Goal: Find contact information

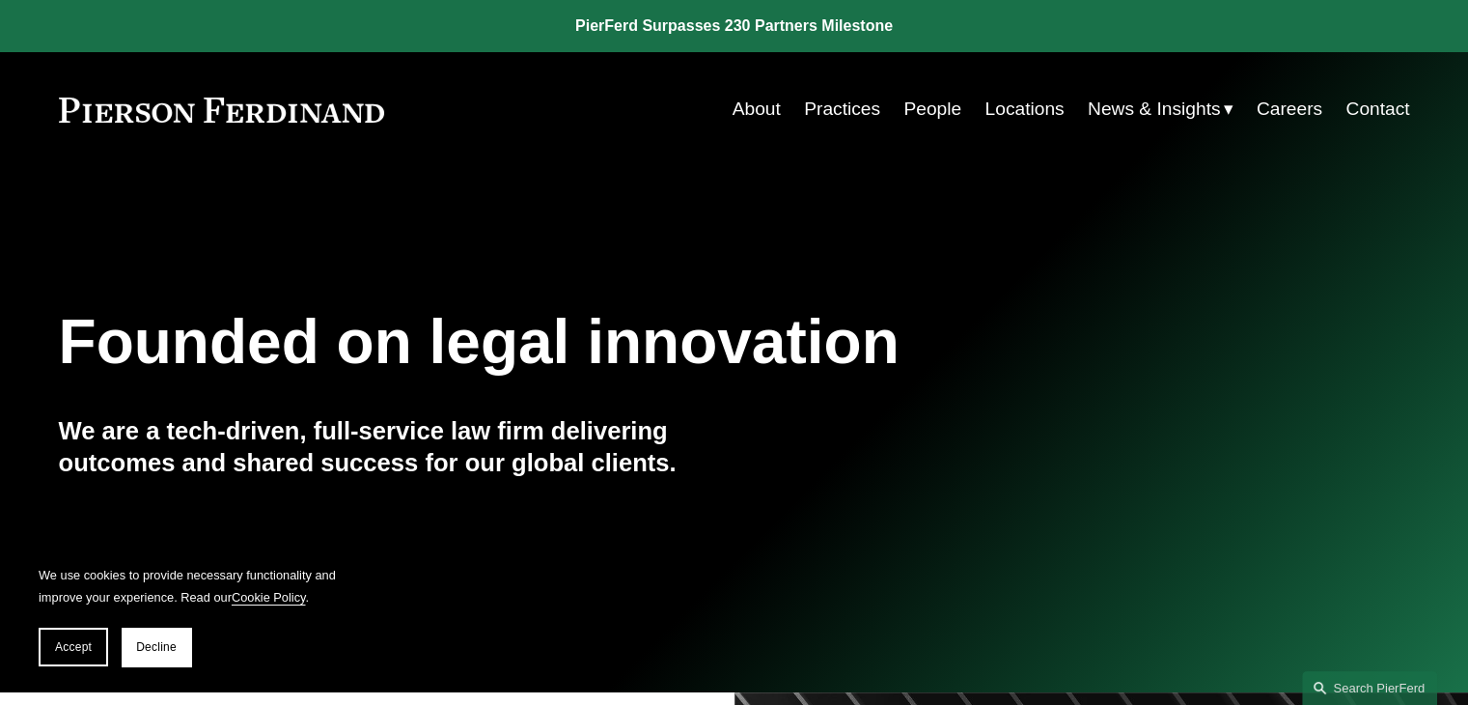
click at [1049, 118] on link "Locations" at bounding box center [1024, 109] width 79 height 37
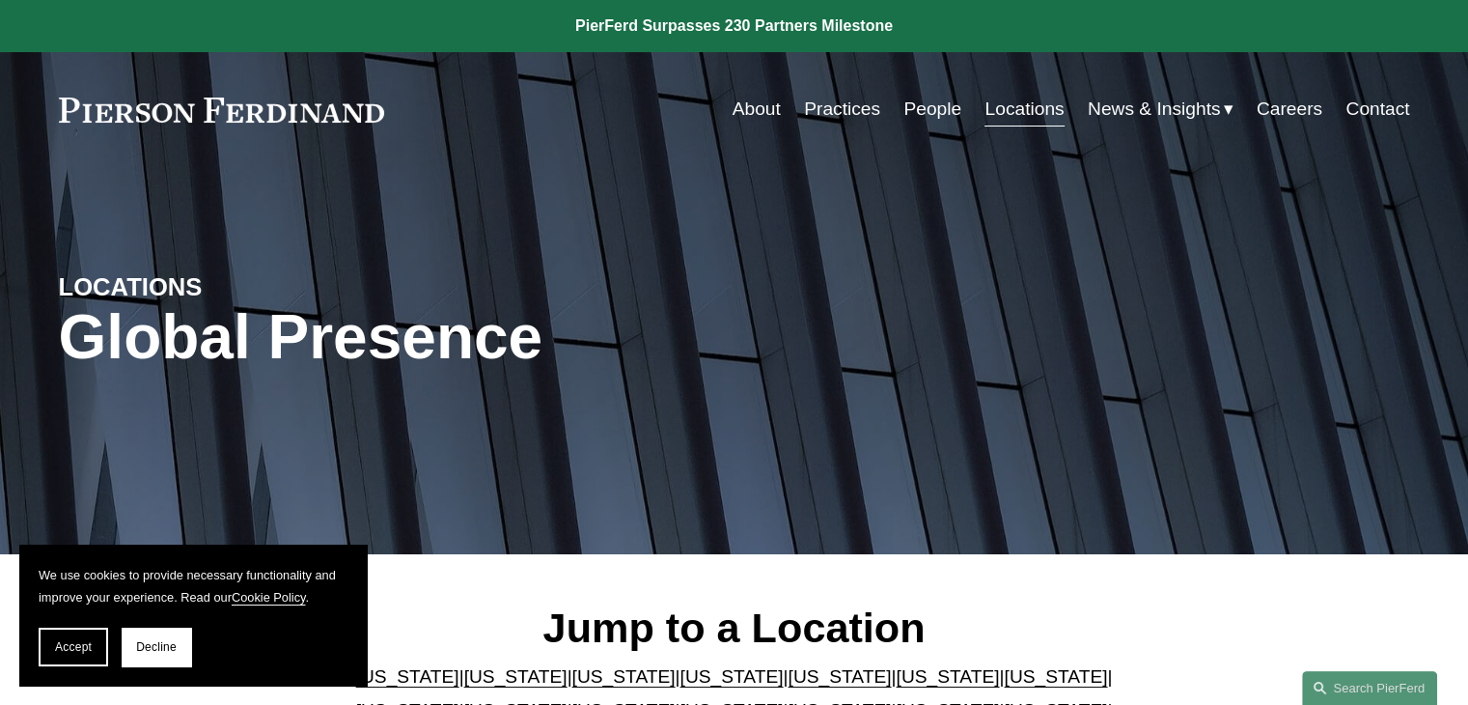
click at [1398, 111] on link "Contact" at bounding box center [1378, 109] width 64 height 37
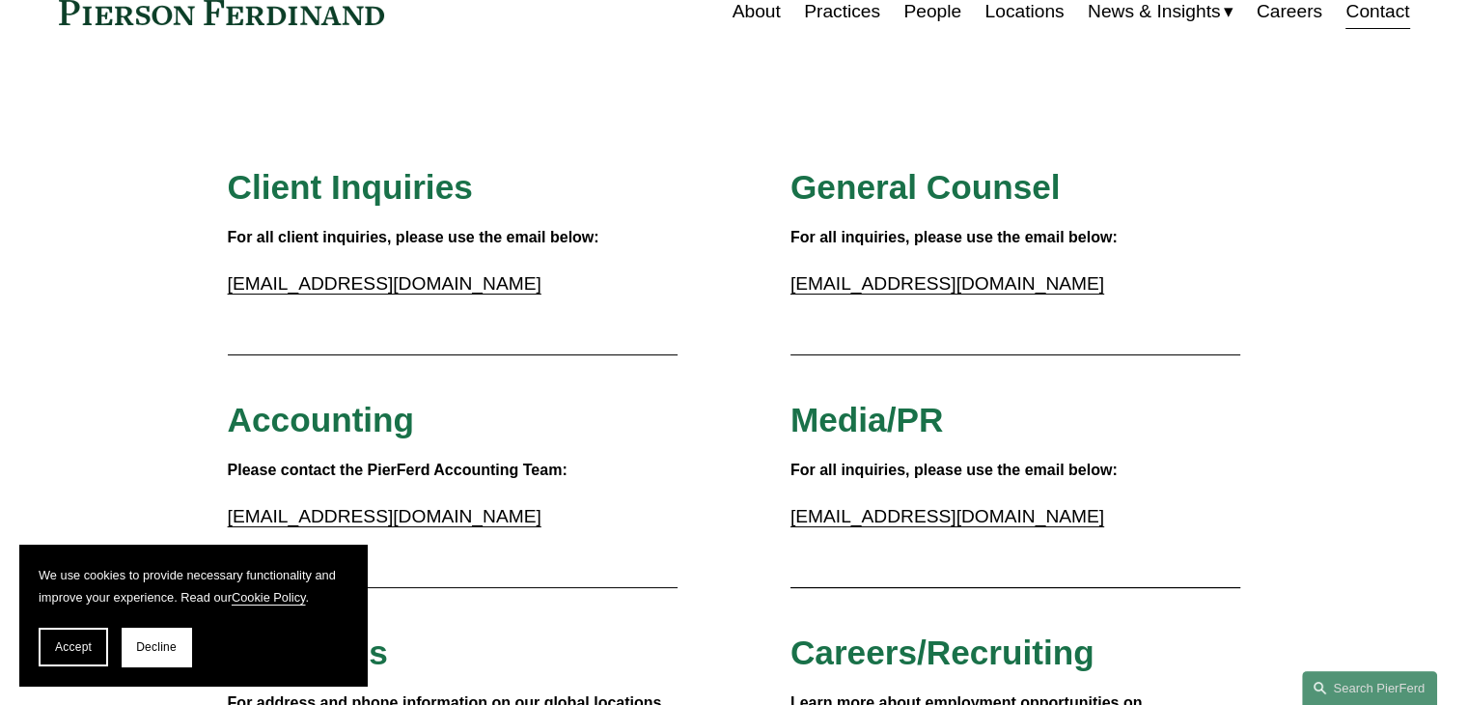
scroll to position [290, 0]
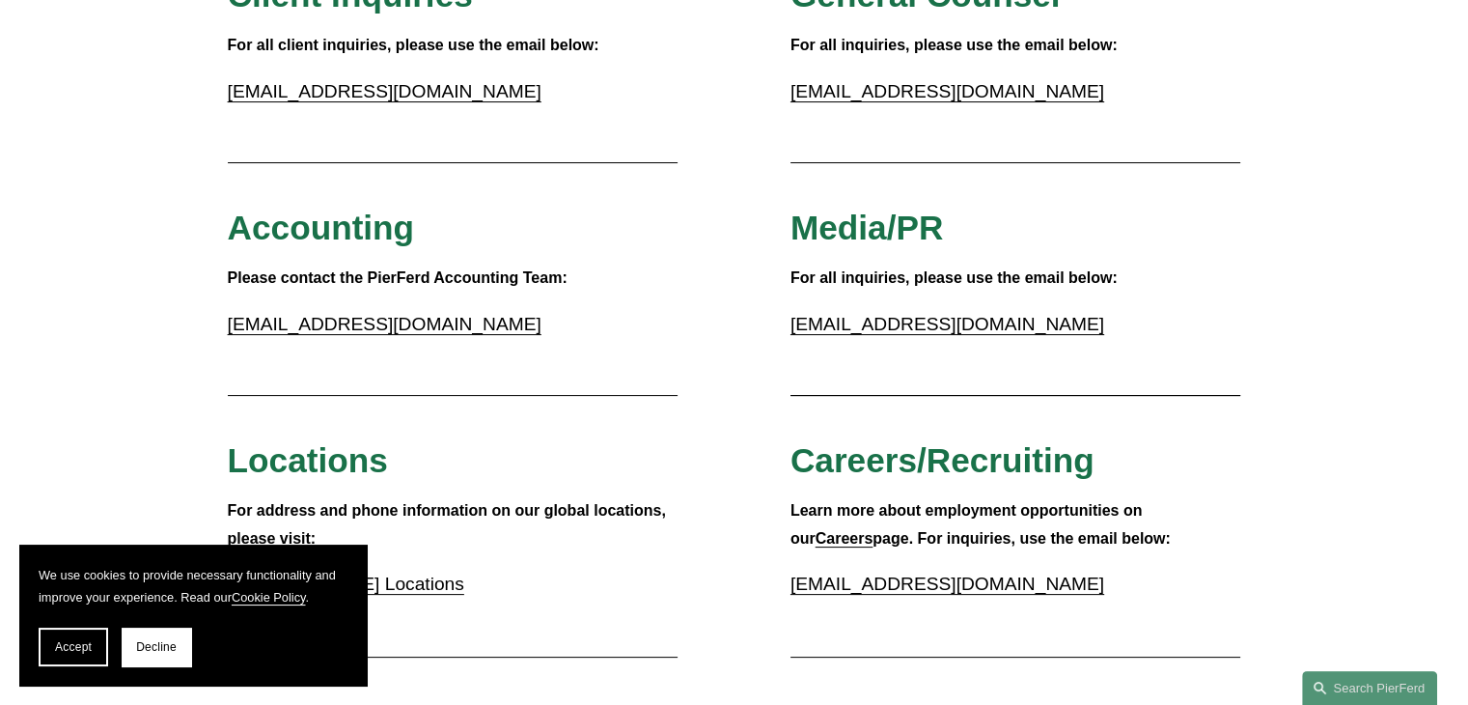
click at [401, 323] on link "[EMAIL_ADDRESS][DOMAIN_NAME]" at bounding box center [385, 324] width 314 height 20
click at [447, 313] on p "[EMAIL_ADDRESS][DOMAIN_NAME]" at bounding box center [453, 325] width 451 height 34
drag, startPoint x: 405, startPoint y: 336, endPoint x: 231, endPoint y: 339, distance: 173.8
click at [231, 339] on p "[EMAIL_ADDRESS][DOMAIN_NAME]" at bounding box center [453, 325] width 451 height 34
copy link "[EMAIL_ADDRESS][DOMAIN_NAME]"
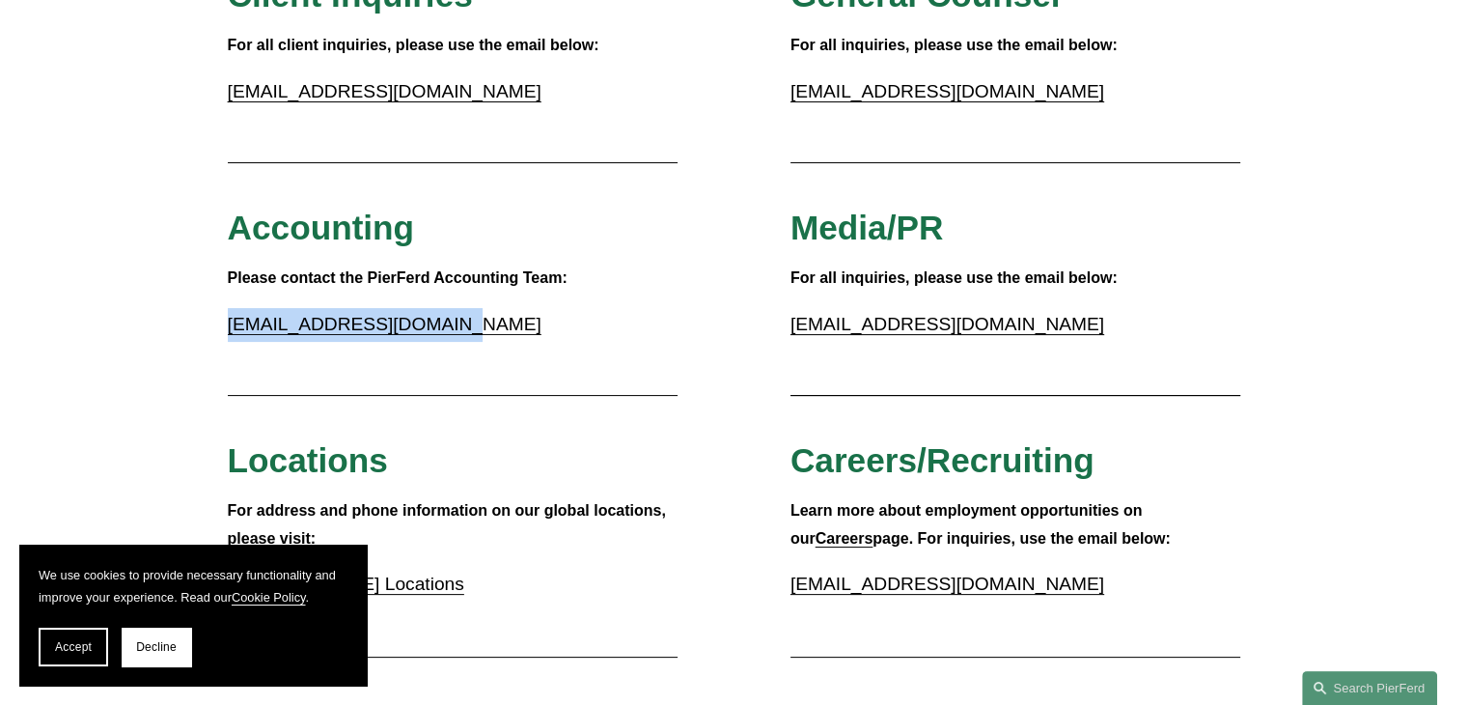
click at [661, 232] on h3 "Accounting" at bounding box center [453, 228] width 451 height 42
